Goal: Task Accomplishment & Management: Manage account settings

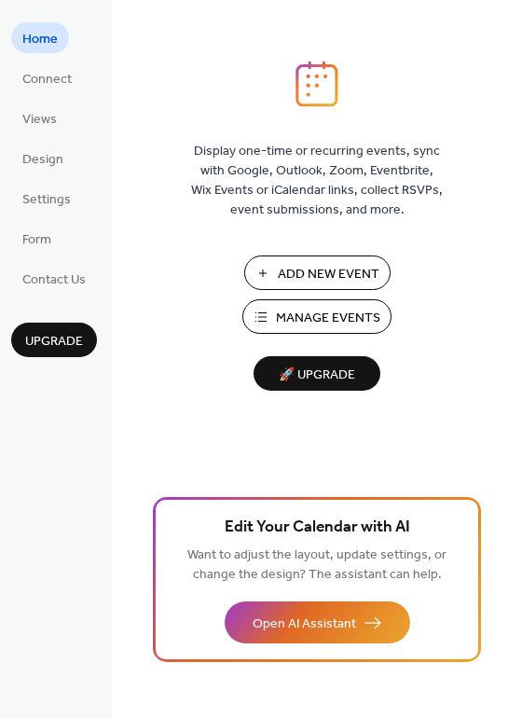
click at [313, 317] on span "Manage Events" at bounding box center [328, 319] width 104 height 20
click at [272, 315] on button "Manage Events" at bounding box center [316, 316] width 149 height 34
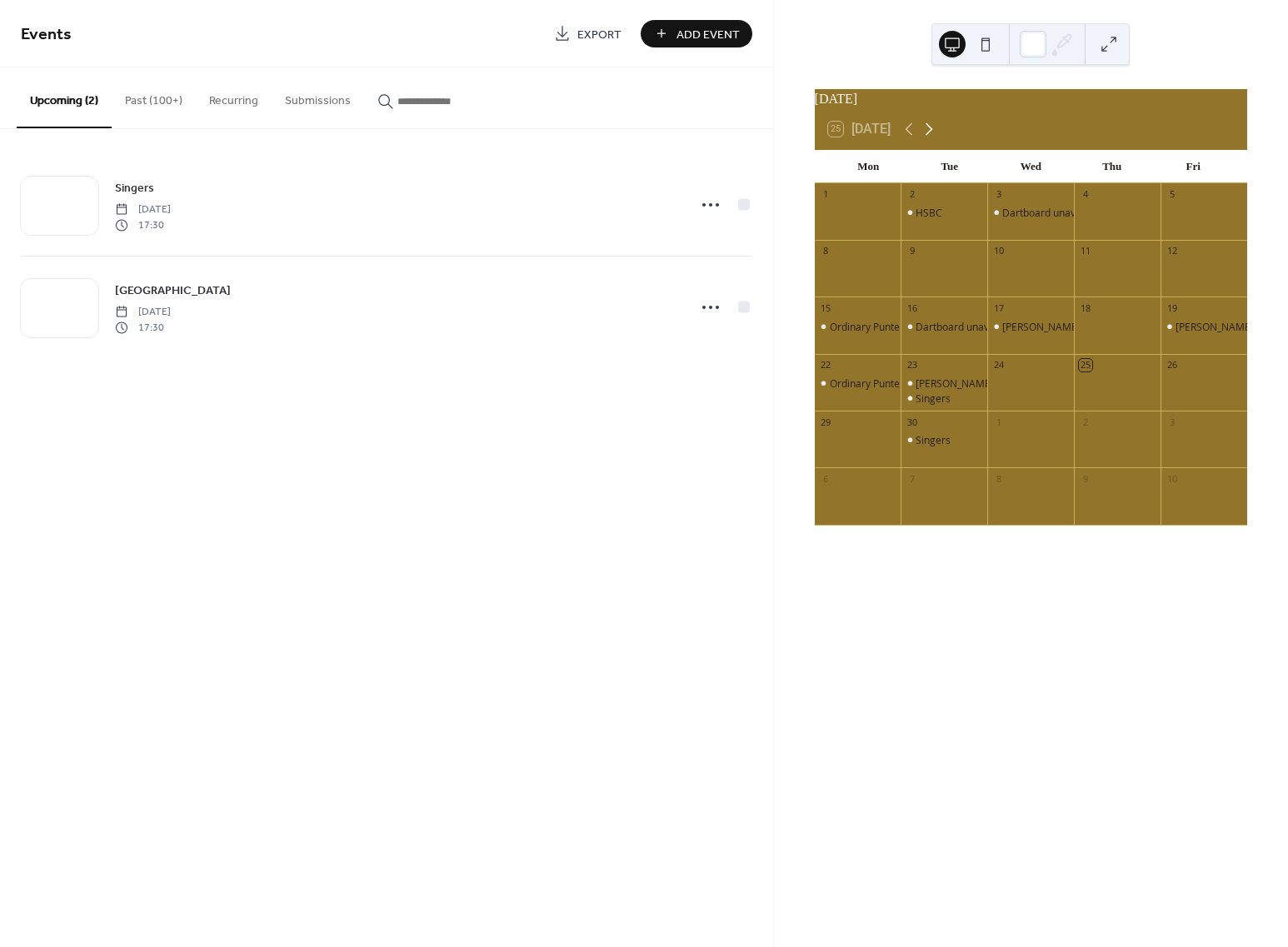
click at [931, 134] on icon at bounding box center [929, 129] width 20 height 20
